Goal: Check status: Check status

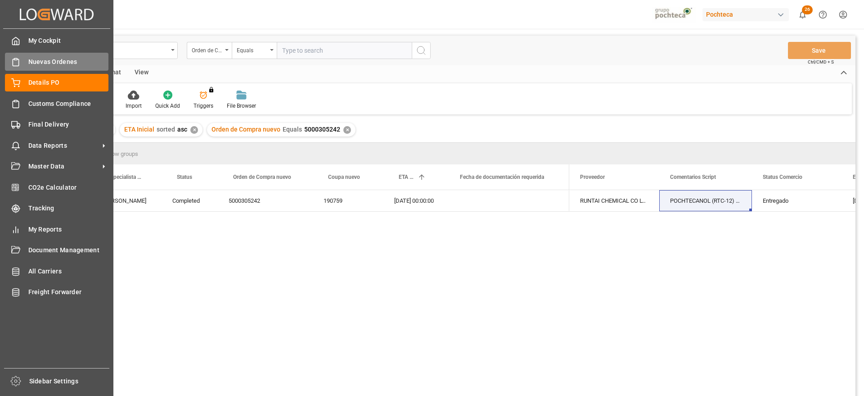
click at [41, 59] on span "Nuevas Ordenes" at bounding box center [68, 61] width 81 height 9
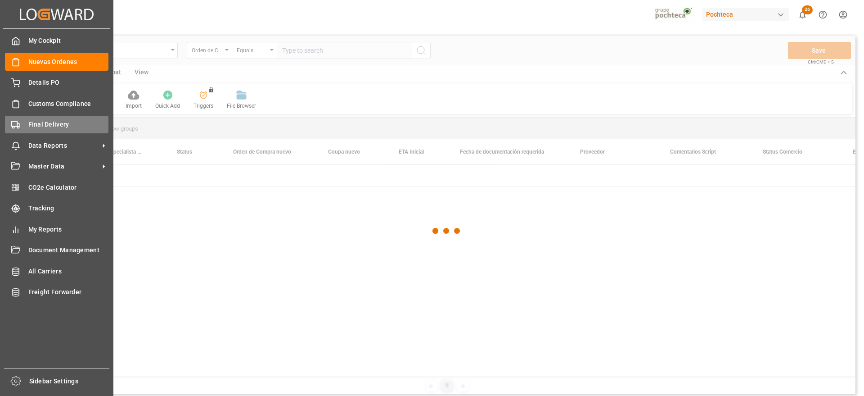
click at [41, 128] on span "Final Delivery" at bounding box center [68, 124] width 81 height 9
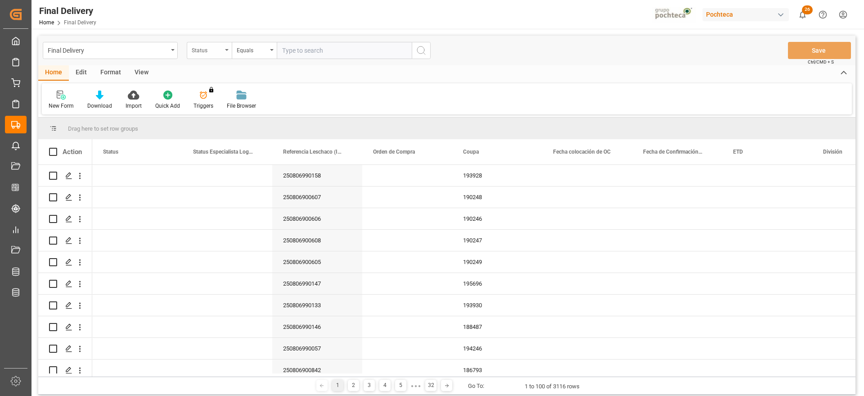
click at [205, 54] on div "Status" at bounding box center [207, 49] width 31 height 10
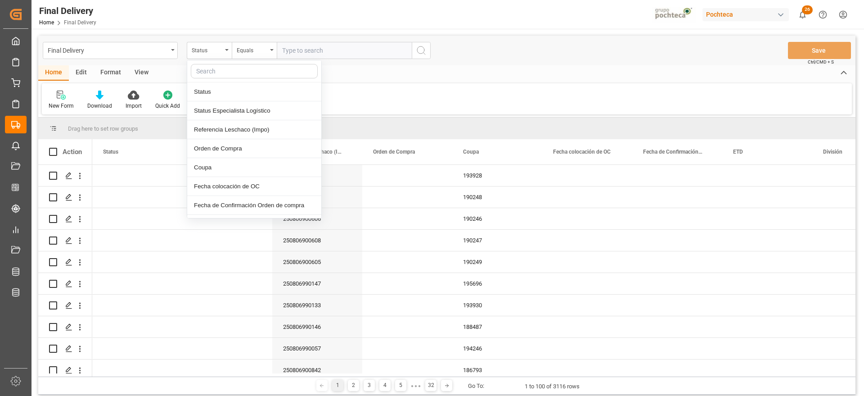
click at [218, 72] on input "text" at bounding box center [254, 71] width 127 height 14
type input "ref"
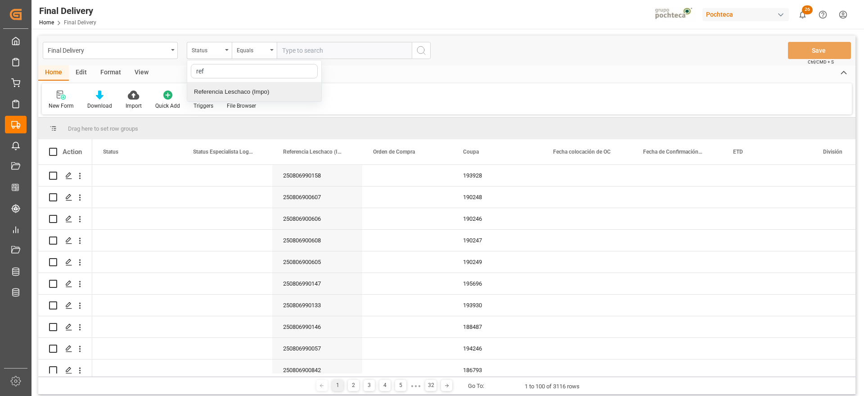
click at [241, 92] on div "Referencia Leschaco (Impo)" at bounding box center [254, 91] width 134 height 19
click at [304, 48] on input "text" at bounding box center [344, 50] width 135 height 17
paste input "250806900035"
type input "250806900035"
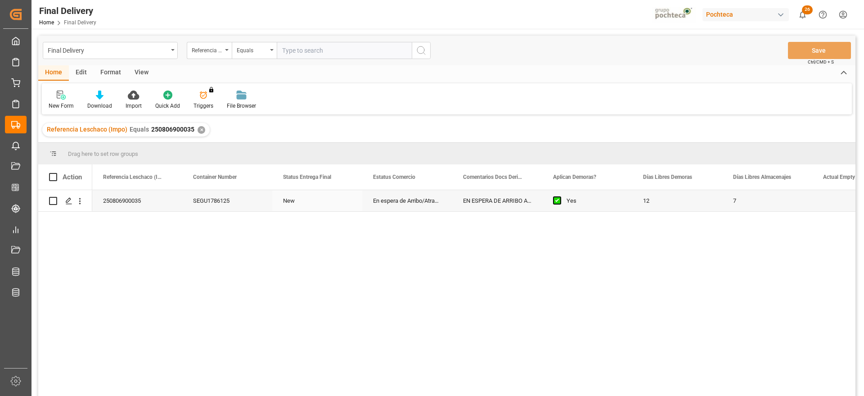
click at [385, 205] on div "En espera de Arribo/Atraque" at bounding box center [407, 200] width 90 height 21
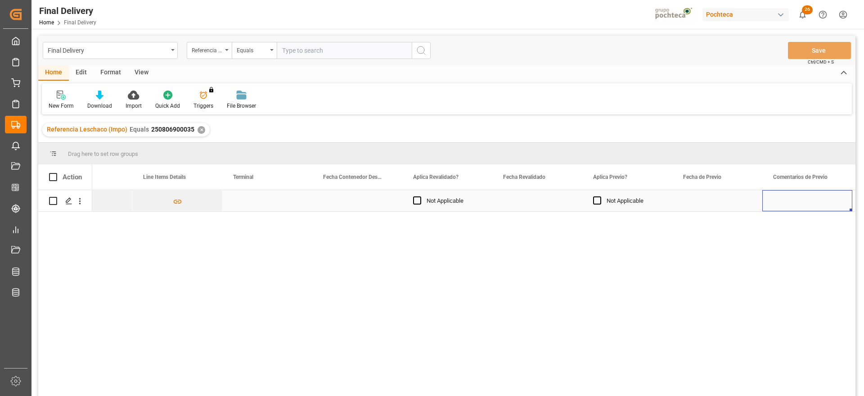
click at [520, 203] on div "Press SPACE to select this row." at bounding box center [538, 200] width 90 height 21
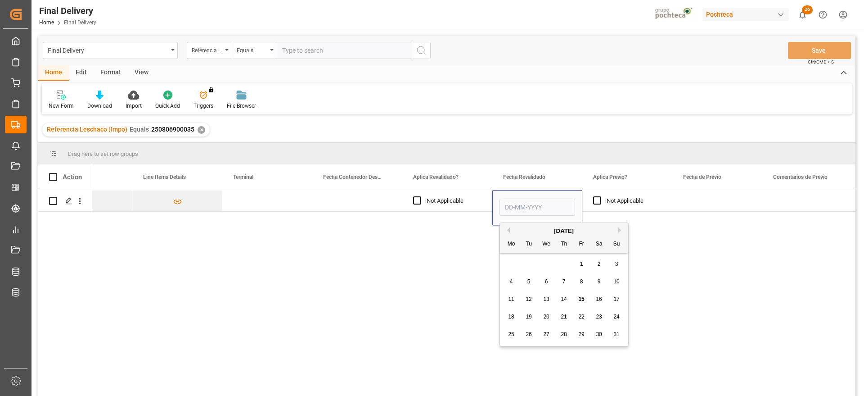
click at [579, 300] on span "15" at bounding box center [582, 299] width 6 height 6
type input "[DATE]"
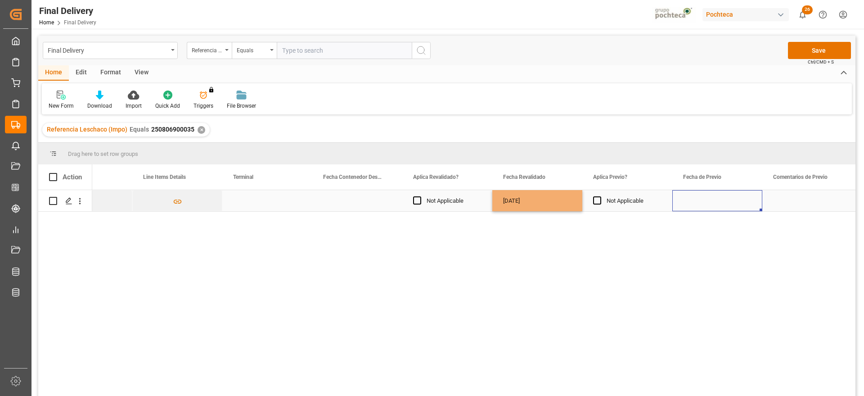
click at [711, 192] on div "Press SPACE to select this row." at bounding box center [718, 200] width 90 height 21
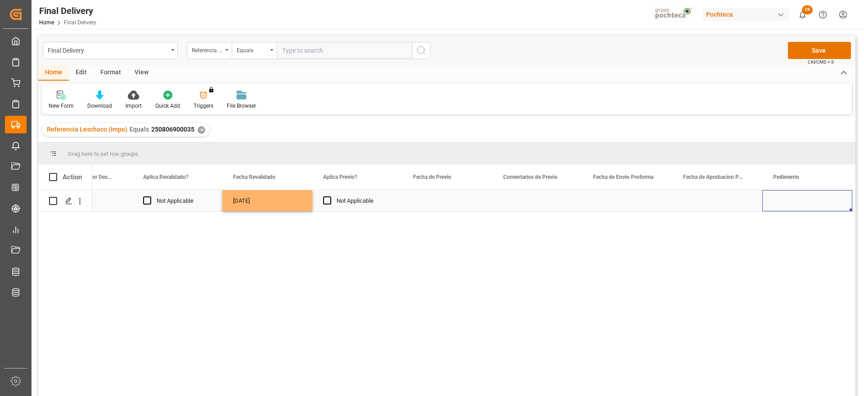
scroll to position [0, 1311]
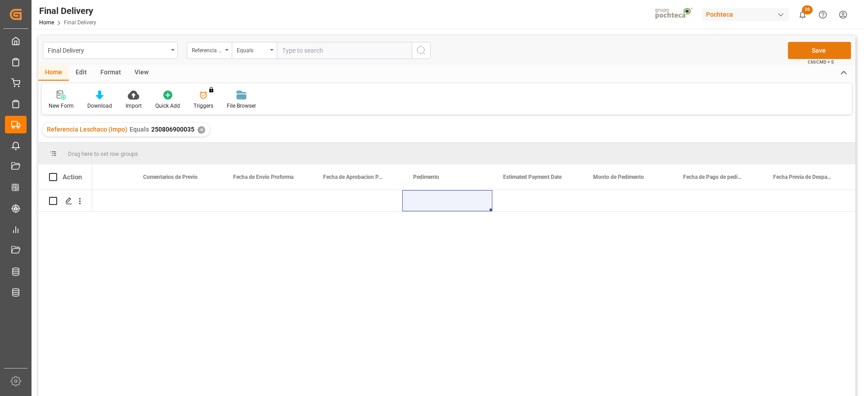
click at [828, 44] on button "Save" at bounding box center [819, 50] width 63 height 17
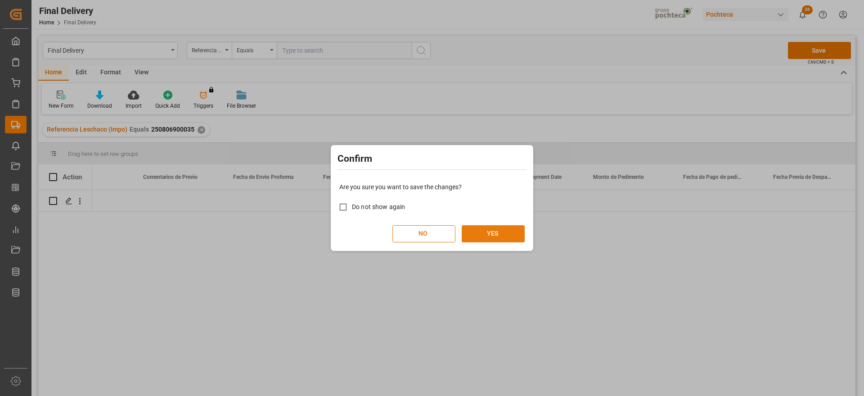
click at [499, 230] on button "YES" at bounding box center [493, 233] width 63 height 17
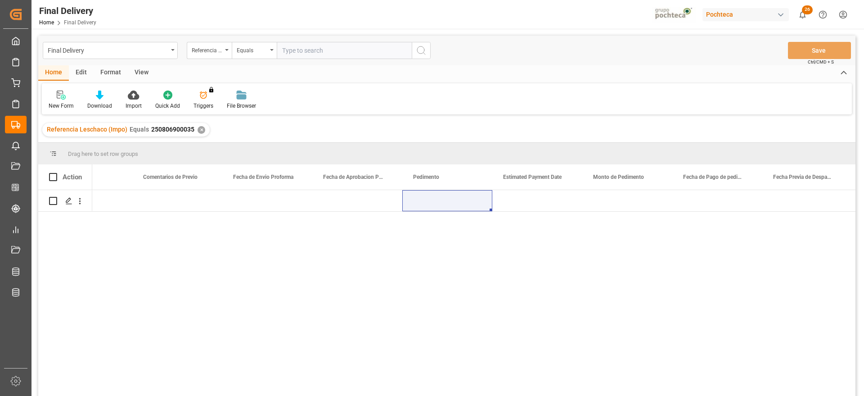
click at [198, 127] on div "✕" at bounding box center [202, 130] width 8 height 8
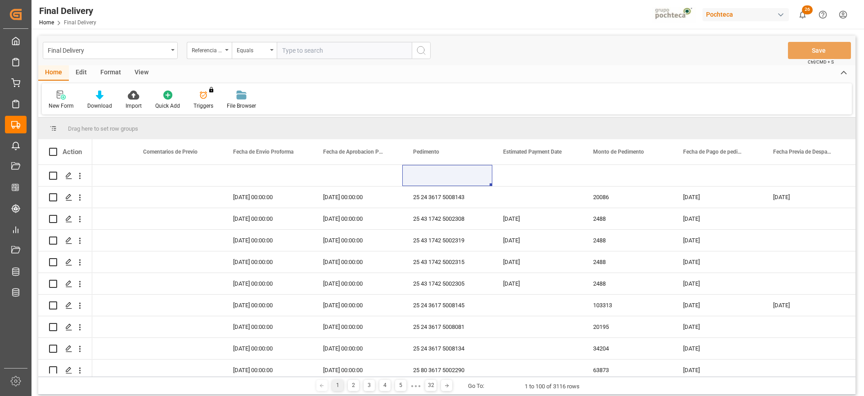
click at [307, 50] on input "text" at bounding box center [344, 50] width 135 height 17
paste input "250806900605"
type input "250806900605"
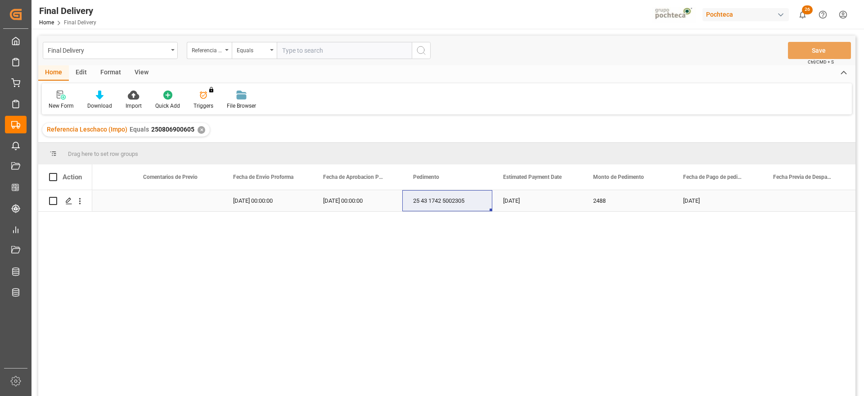
click at [347, 208] on div "[DATE] 00:00:00" at bounding box center [357, 200] width 90 height 21
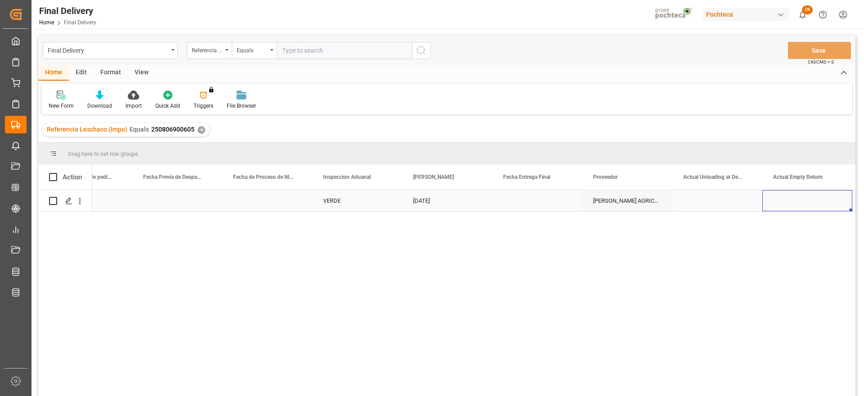
scroll to position [0, 2301]
click at [434, 196] on div "Press SPACE to select this row." at bounding box center [448, 200] width 90 height 21
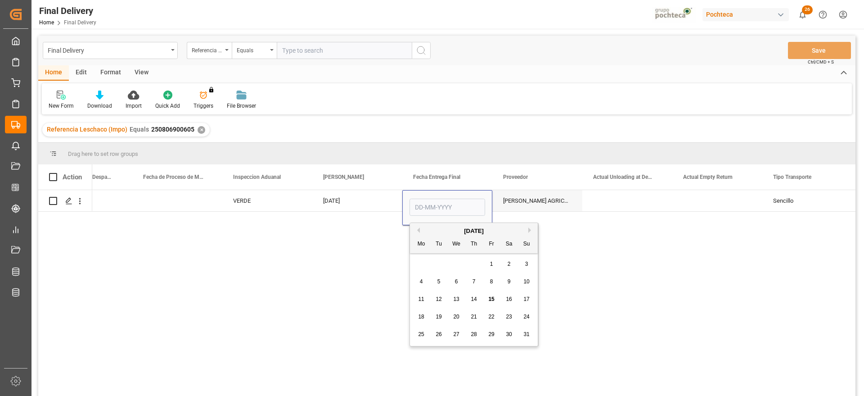
click at [423, 317] on span "18" at bounding box center [421, 316] width 6 height 6
type input "[DATE]"
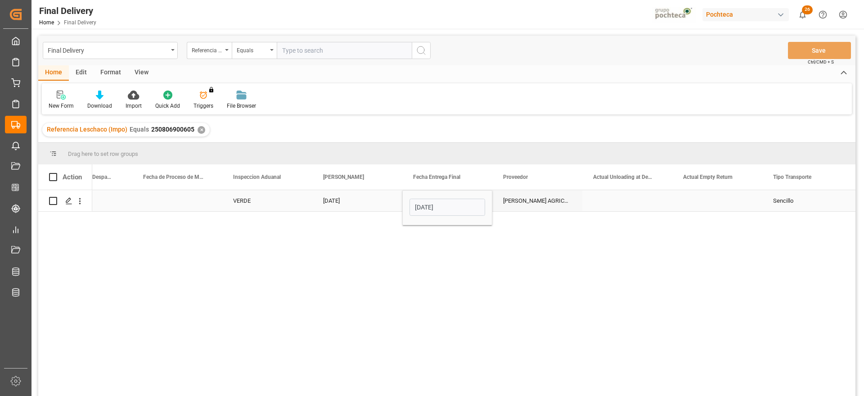
click at [533, 203] on div "[PERSON_NAME] AGRICOLA S A" at bounding box center [538, 200] width 90 height 21
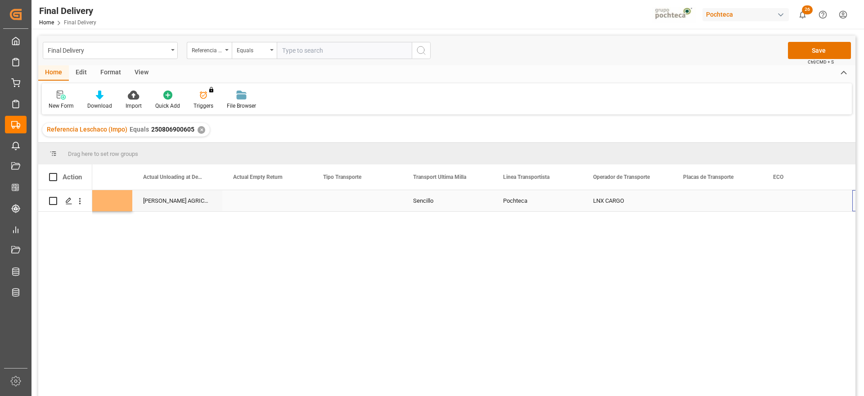
scroll to position [0, 2751]
click at [623, 200] on div "Press SPACE to select this row." at bounding box center [628, 200] width 90 height 21
type input "SIN INFORMACION"
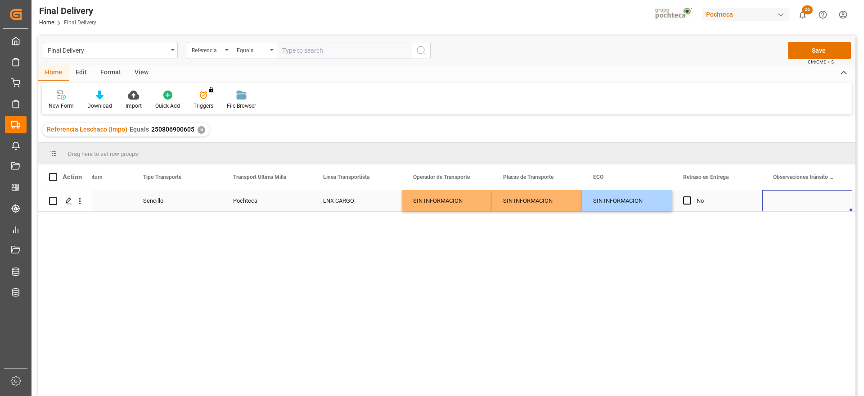
scroll to position [0, 2932]
click at [813, 54] on button "Save" at bounding box center [819, 50] width 63 height 17
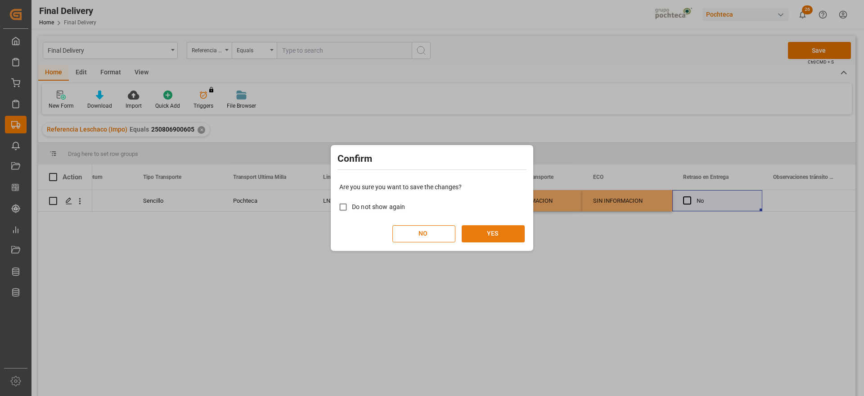
click at [506, 228] on button "YES" at bounding box center [493, 233] width 63 height 17
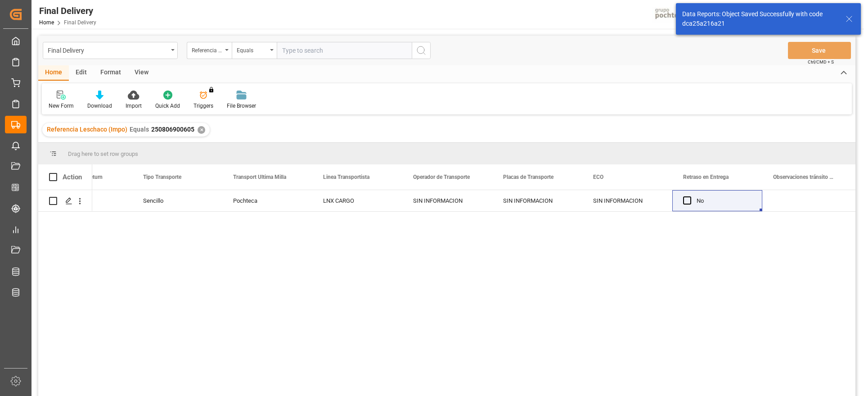
click at [198, 128] on div "✕" at bounding box center [202, 130] width 8 height 8
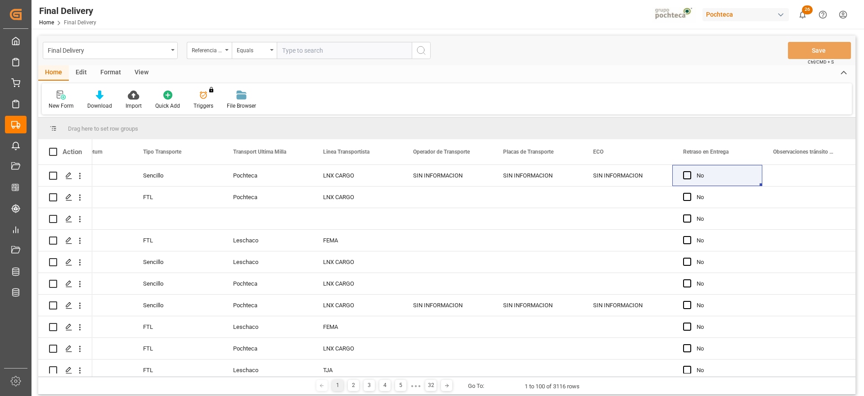
click at [299, 51] on input "text" at bounding box center [344, 50] width 135 height 17
paste input "250806900607"
type input "250806900607"
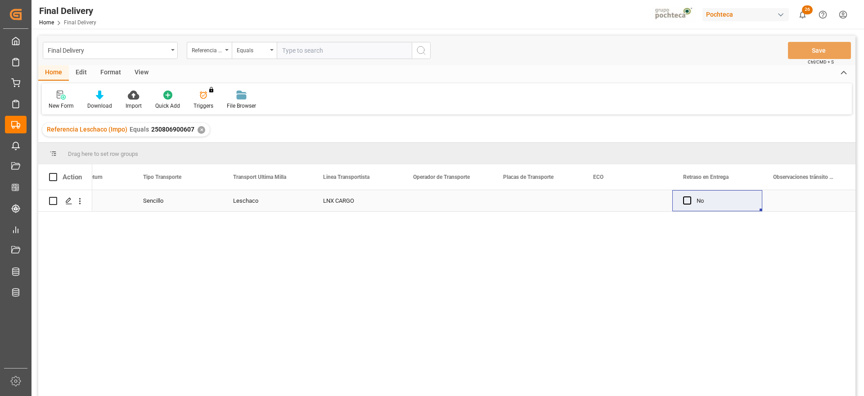
click at [177, 203] on div "Sencillo" at bounding box center [177, 200] width 90 height 21
click at [443, 210] on div "Press SPACE to select this row." at bounding box center [448, 200] width 90 height 21
click at [441, 204] on div "Press SPACE to select this row." at bounding box center [448, 200] width 90 height 21
click at [441, 204] on input "Press SPACE to select this row." at bounding box center [448, 205] width 76 height 17
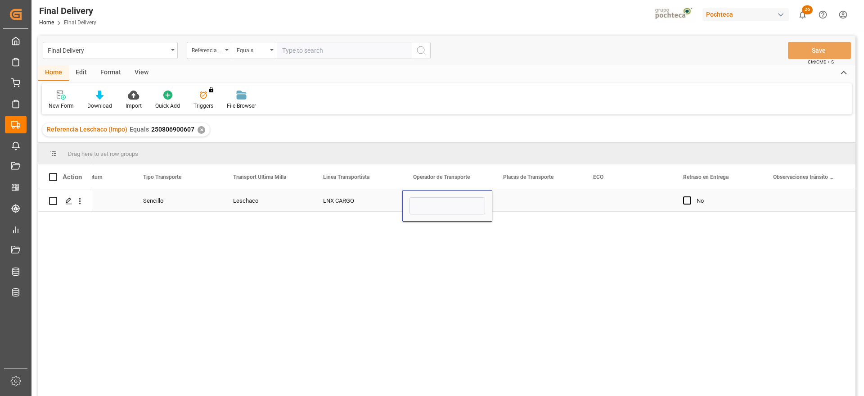
click at [441, 204] on input "Press SPACE to select this row." at bounding box center [448, 205] width 76 height 17
type input "SIN INFORMACION"
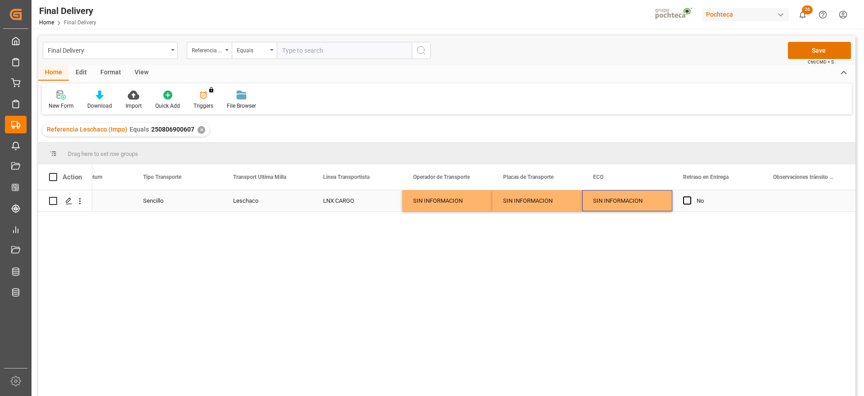
click at [343, 207] on div "LNX CARGO" at bounding box center [357, 200] width 90 height 21
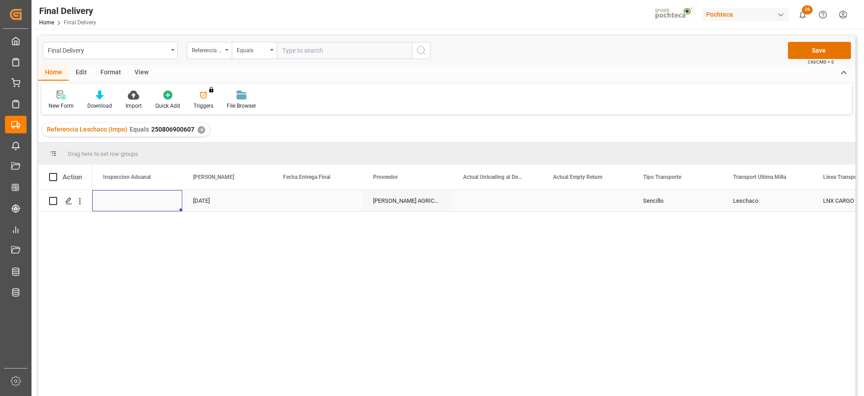
click at [326, 206] on div "Press SPACE to select this row." at bounding box center [317, 200] width 90 height 21
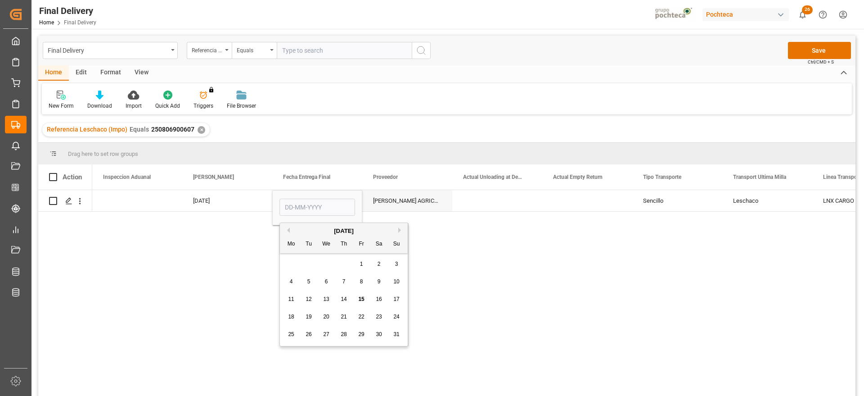
click at [292, 317] on span "18" at bounding box center [291, 316] width 6 height 6
type input "[DATE]"
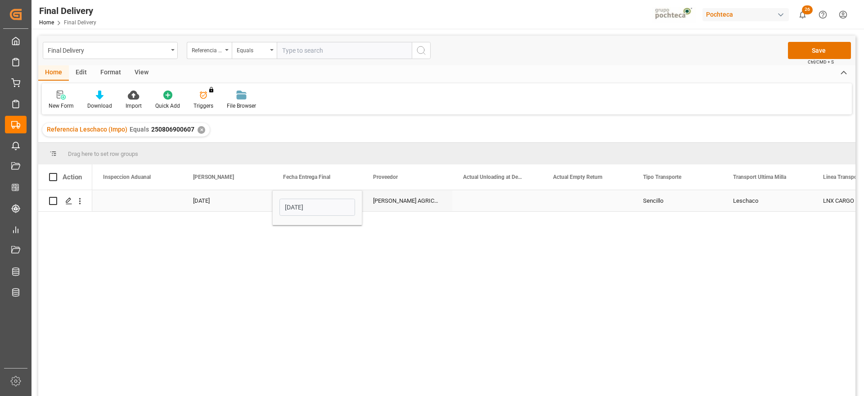
click at [415, 193] on div "[PERSON_NAME] AGRICOLA S A" at bounding box center [407, 200] width 90 height 21
click at [561, 205] on div "Press SPACE to select this row." at bounding box center [588, 200] width 90 height 21
click at [834, 47] on button "Save" at bounding box center [819, 50] width 63 height 17
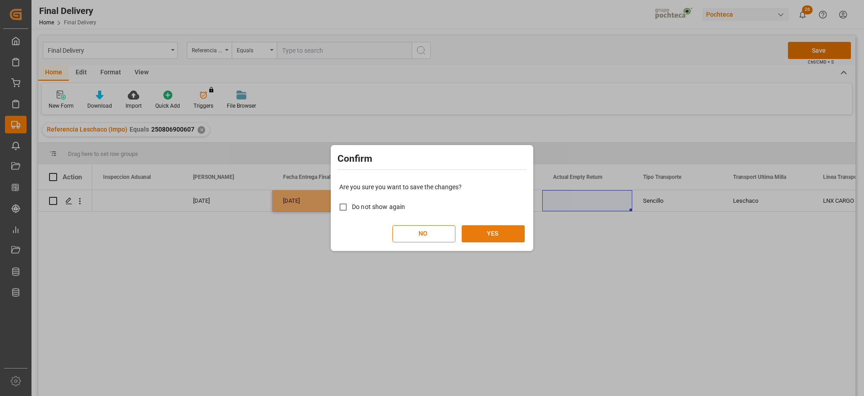
click at [513, 233] on button "YES" at bounding box center [493, 233] width 63 height 17
